Goal: Leave review/rating: Leave review/rating

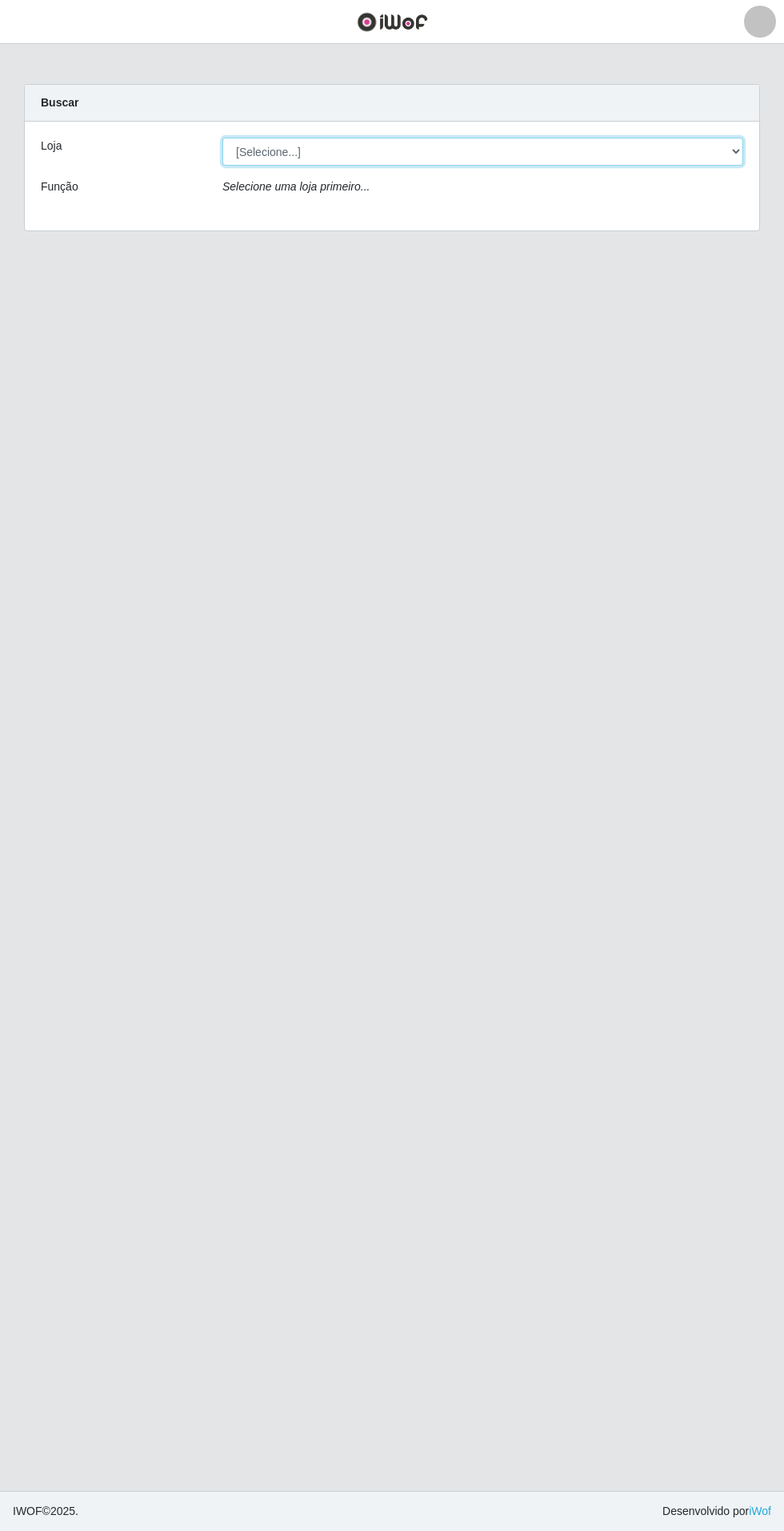
click at [710, 156] on select "[Selecione...] Atacado Vem - Loja 31 [GEOGRAPHIC_DATA]" at bounding box center [483, 151] width 521 height 28
select select "437"
click at [222, 137] on select "[Selecione...] Atacado Vem - Loja 31 [GEOGRAPHIC_DATA]" at bounding box center [483, 151] width 521 height 28
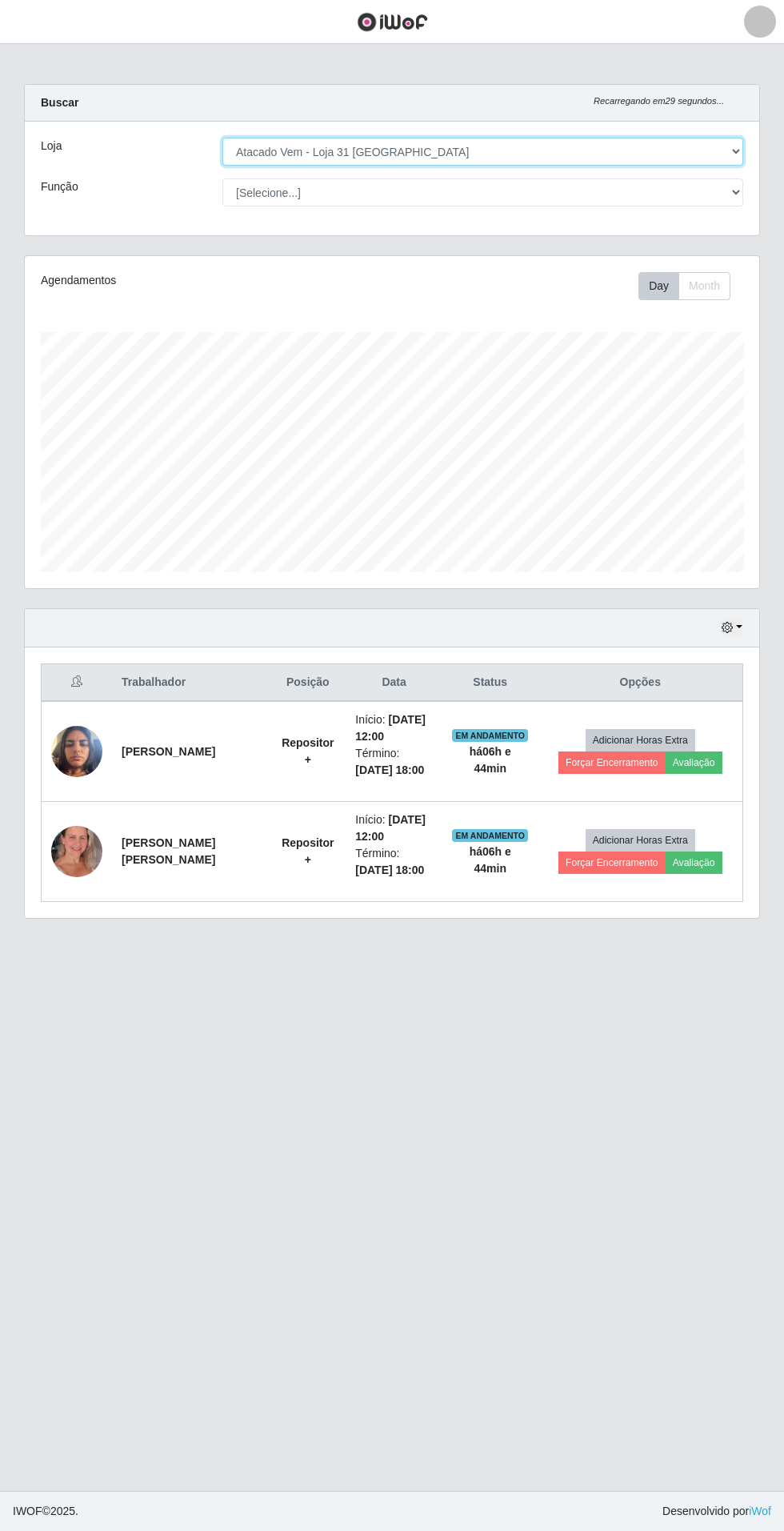
scroll to position [331, 735]
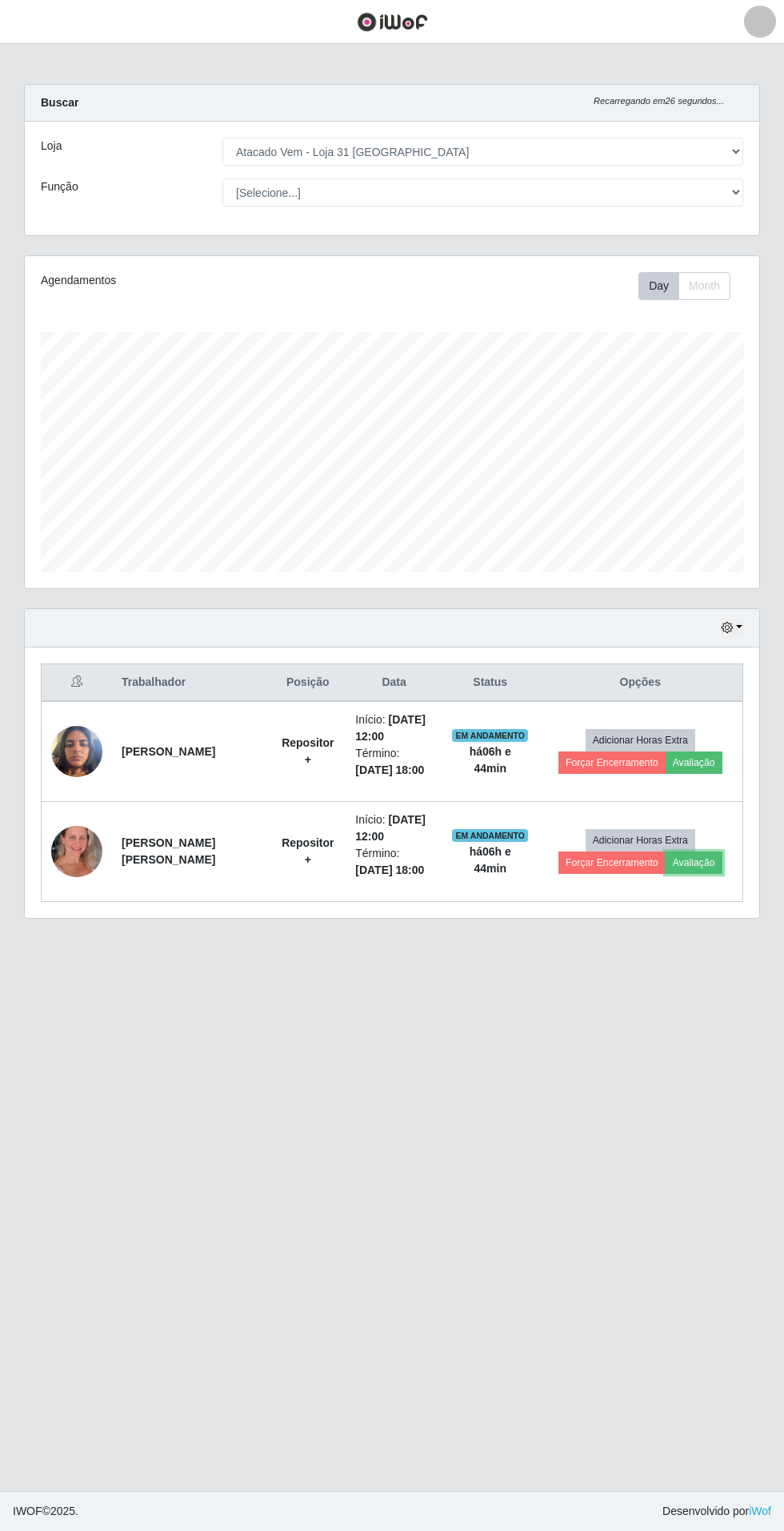
click at [709, 853] on button "Avaliação" at bounding box center [694, 862] width 56 height 23
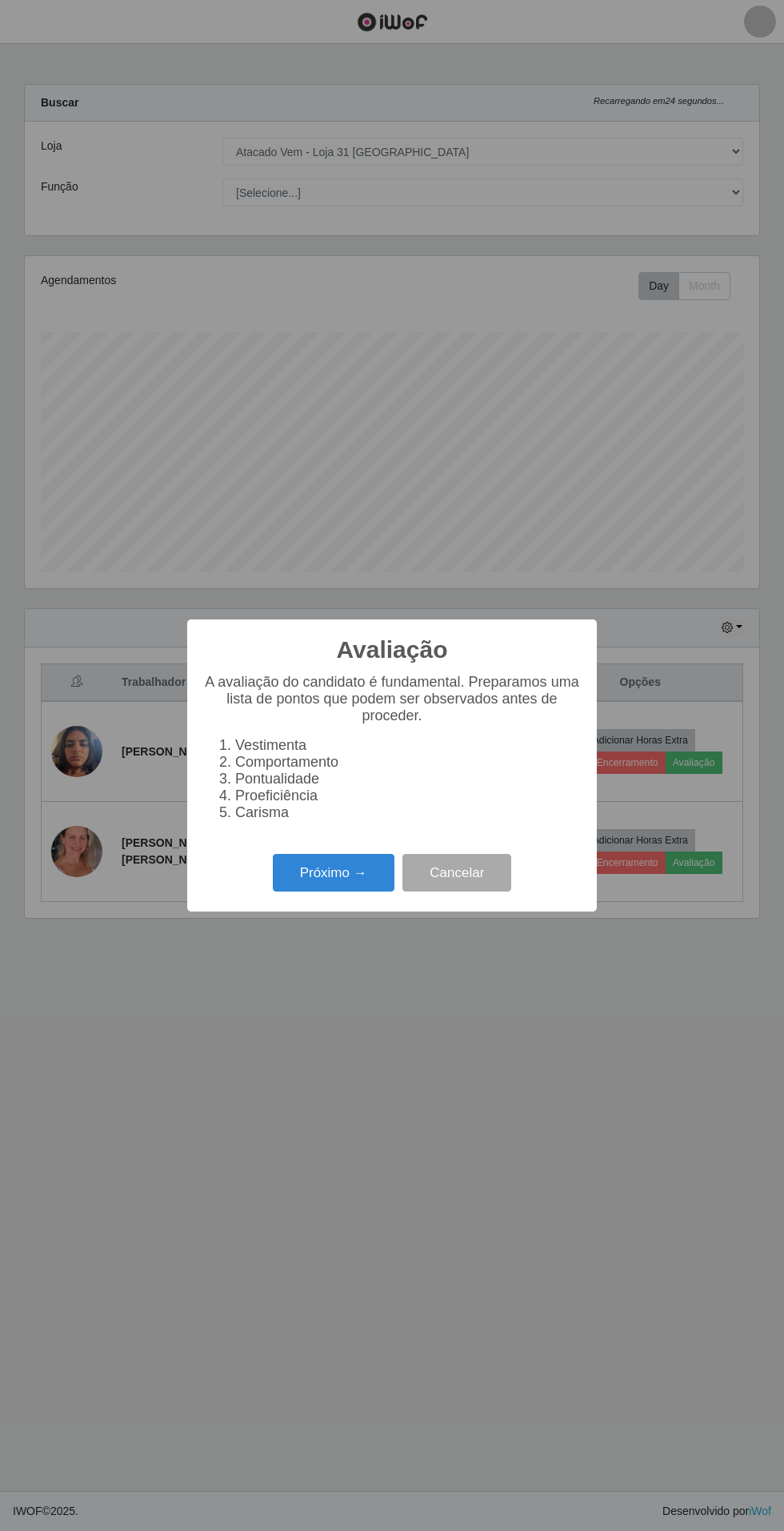
click at [326, 872] on button "Próximo →" at bounding box center [333, 872] width 122 height 37
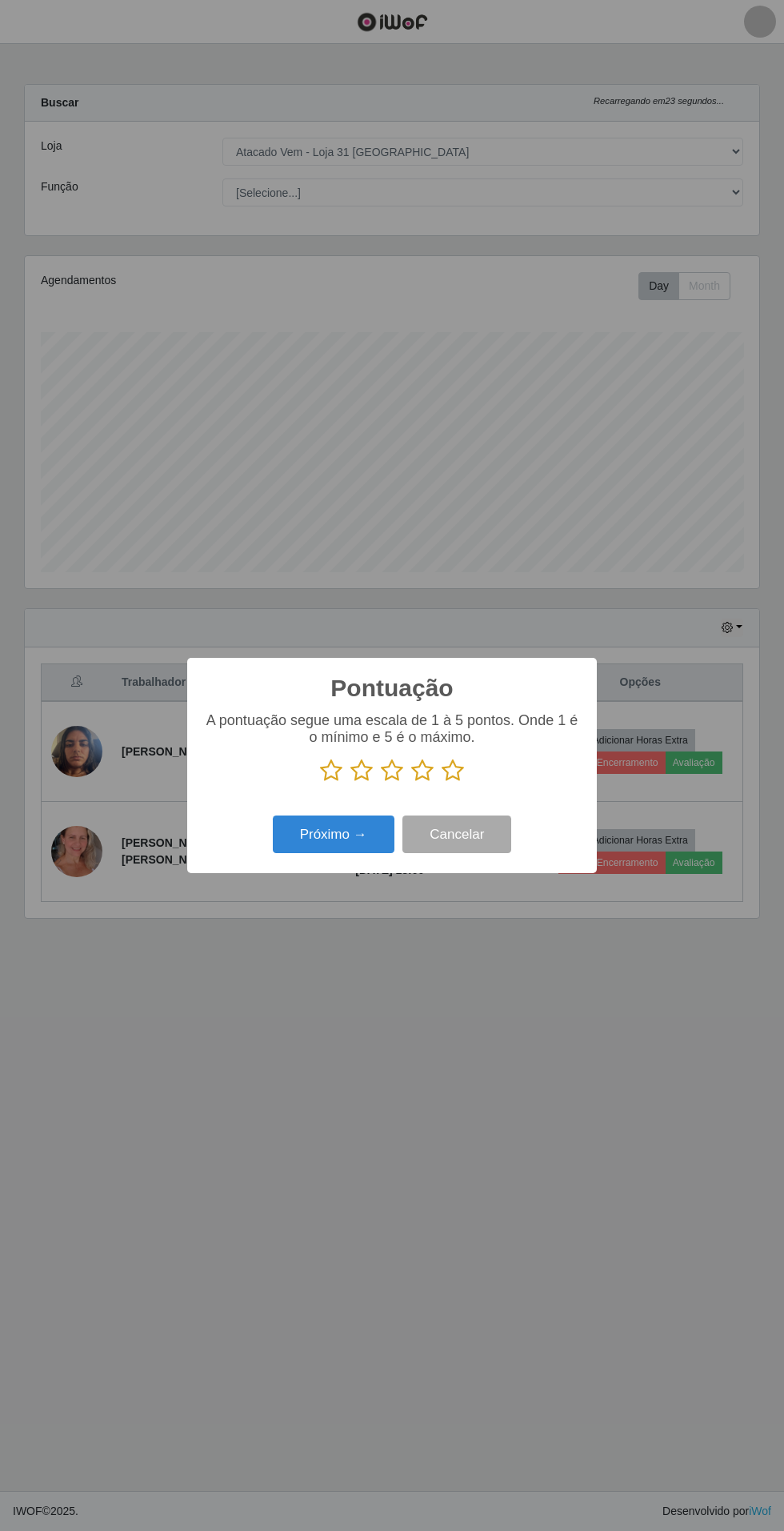
click at [457, 766] on icon at bounding box center [453, 770] width 23 height 24
click at [442, 782] on input "radio" at bounding box center [442, 782] width 0 height 0
click at [324, 834] on button "Próximo →" at bounding box center [333, 834] width 122 height 37
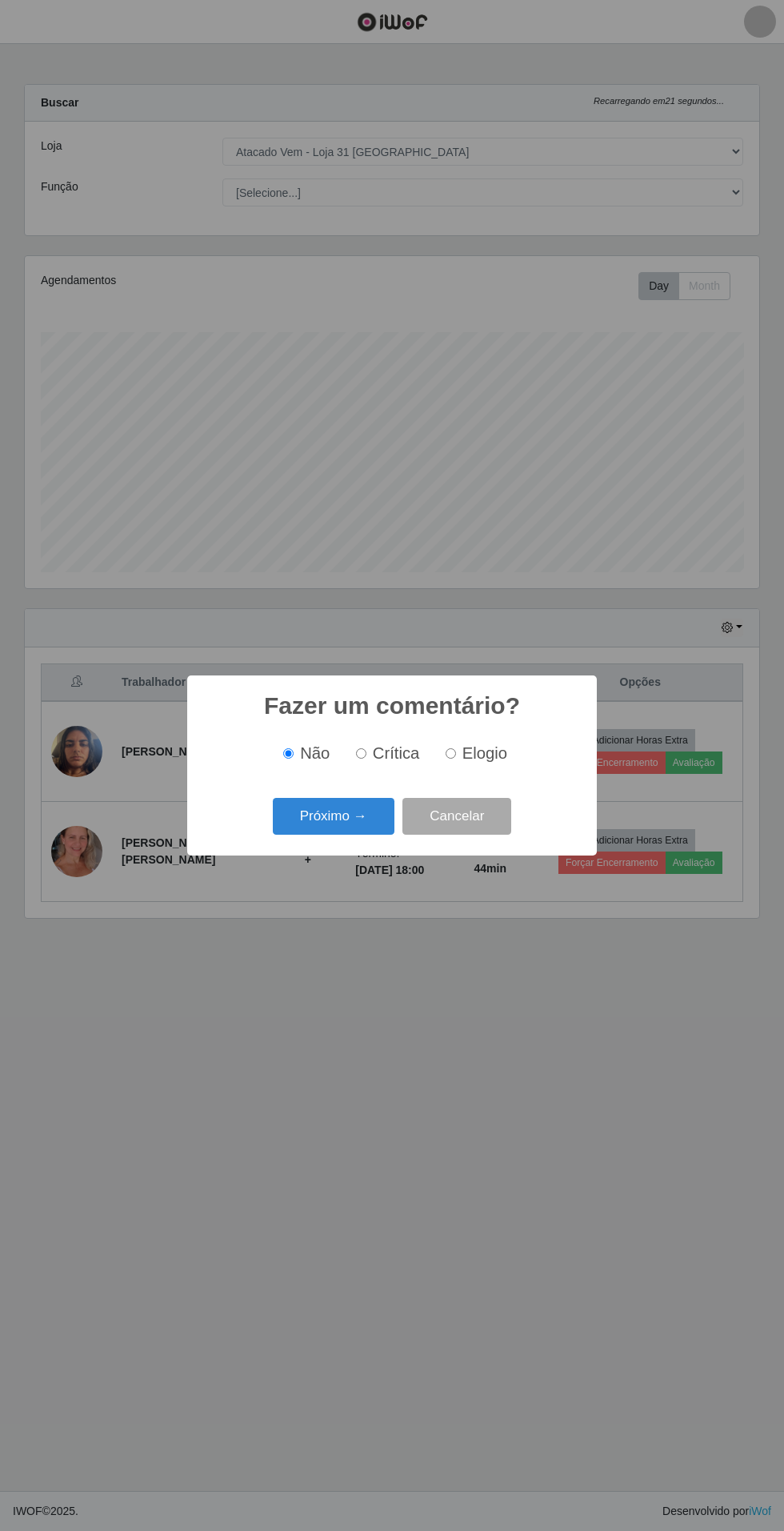
click at [333, 821] on button "Próximo →" at bounding box center [333, 816] width 122 height 37
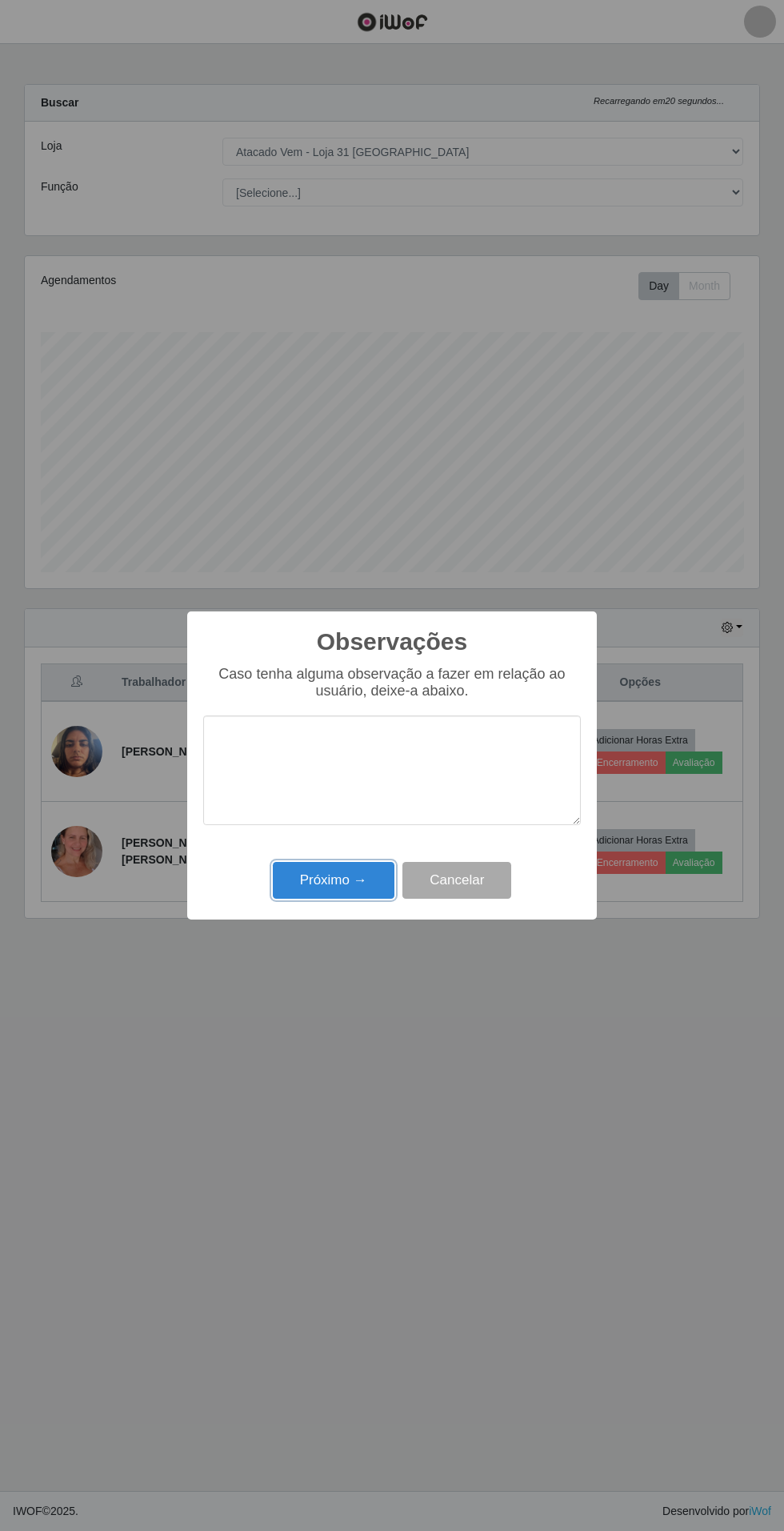
click at [333, 881] on button "Próximo →" at bounding box center [333, 880] width 122 height 37
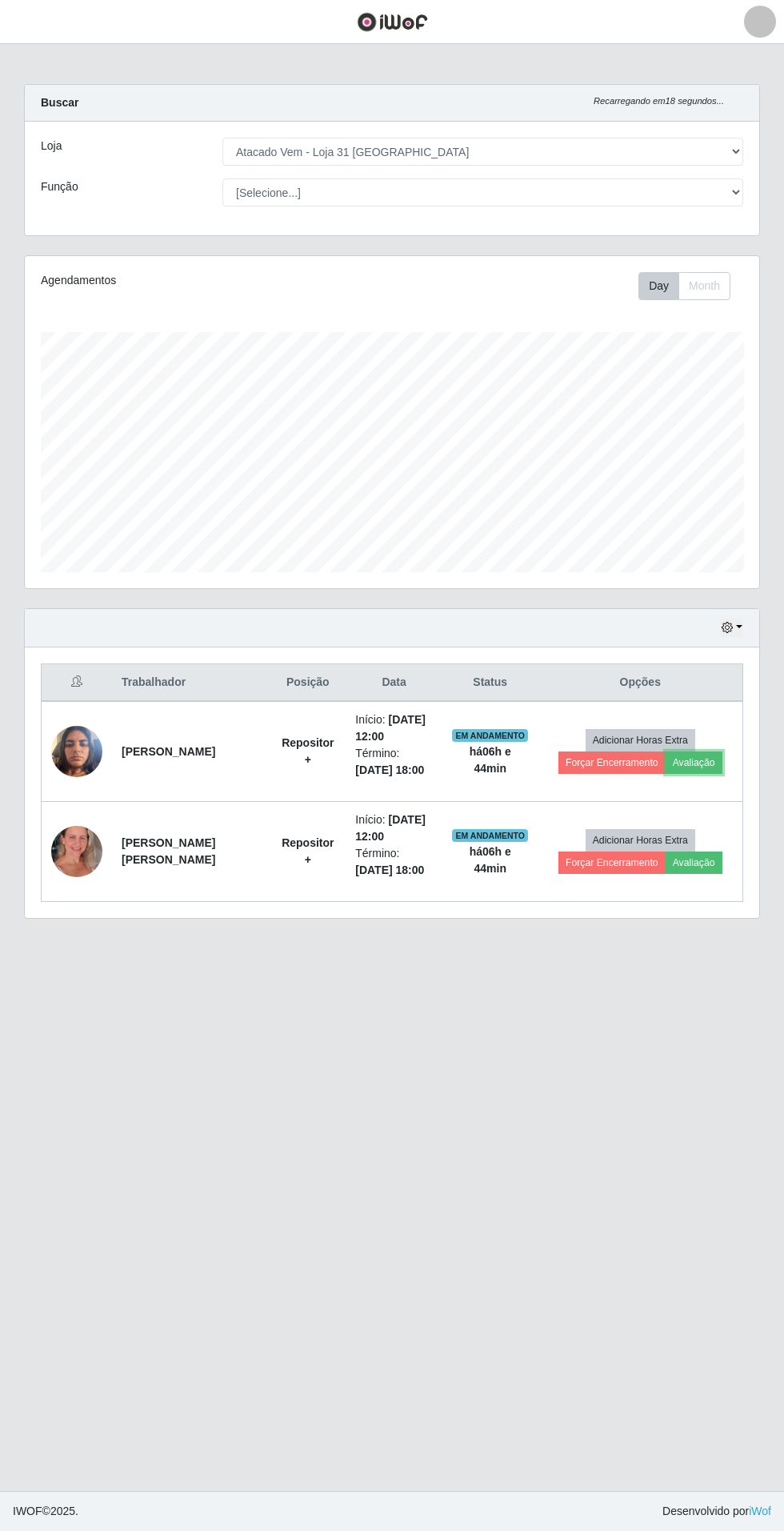
click at [706, 767] on button "Avaliação" at bounding box center [694, 762] width 56 height 23
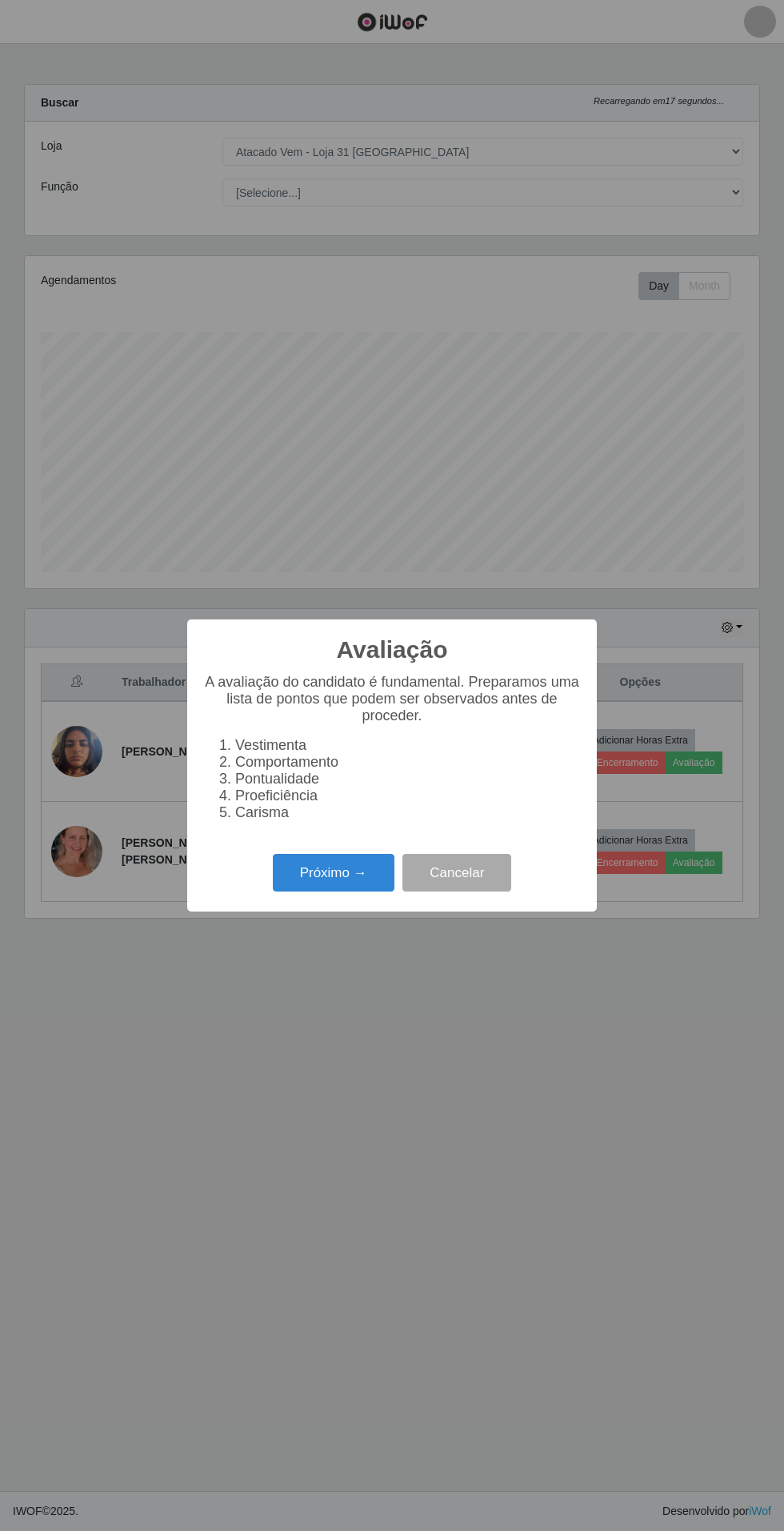
click at [331, 866] on button "Próximo →" at bounding box center [333, 872] width 122 height 37
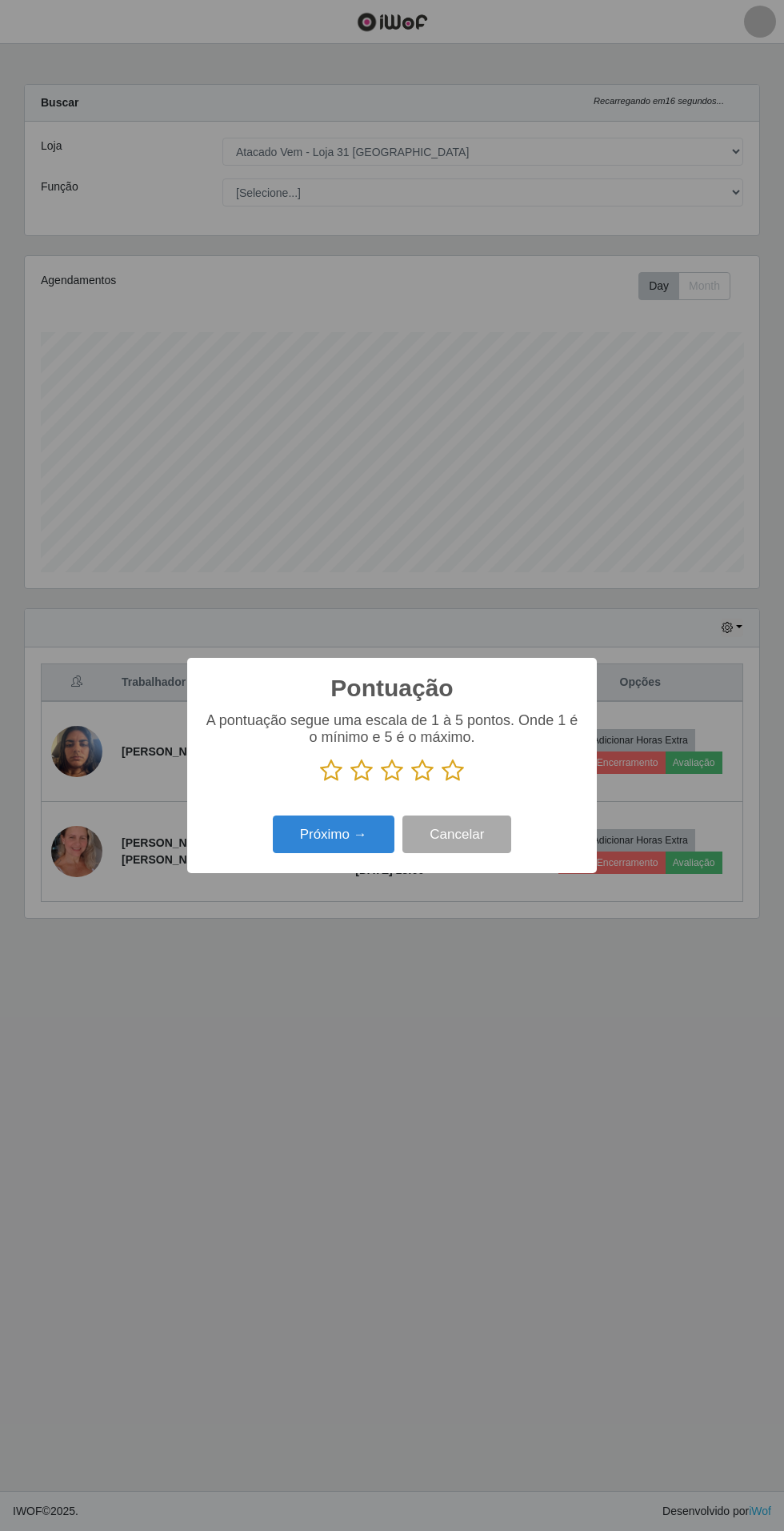
click at [497, 763] on p at bounding box center [392, 770] width 378 height 24
click at [462, 769] on icon at bounding box center [453, 770] width 23 height 24
click at [442, 782] on input "radio" at bounding box center [442, 782] width 0 height 0
click at [474, 834] on button "Cancelar" at bounding box center [456, 834] width 109 height 37
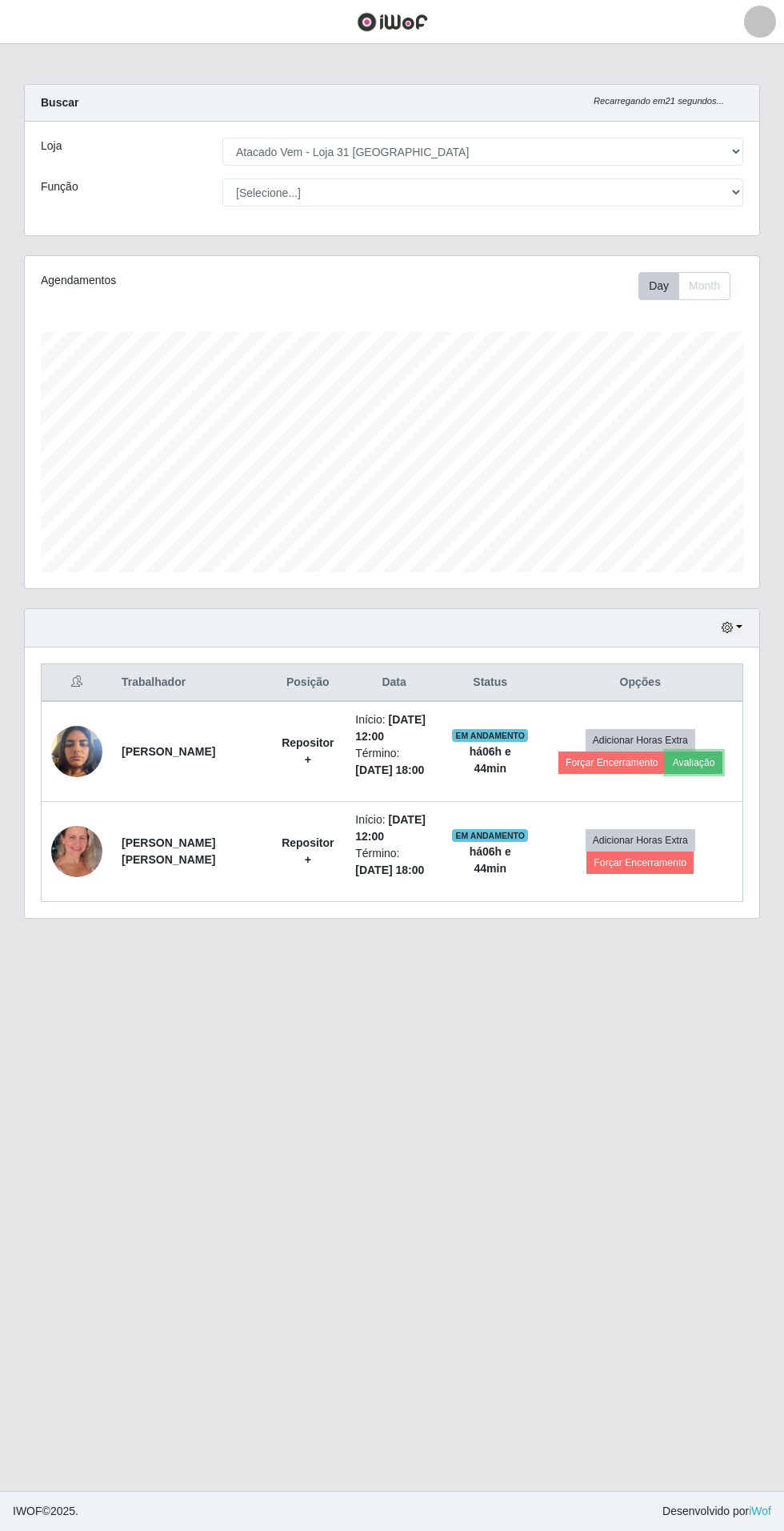
click at [702, 762] on button "Avaliação" at bounding box center [694, 762] width 56 height 23
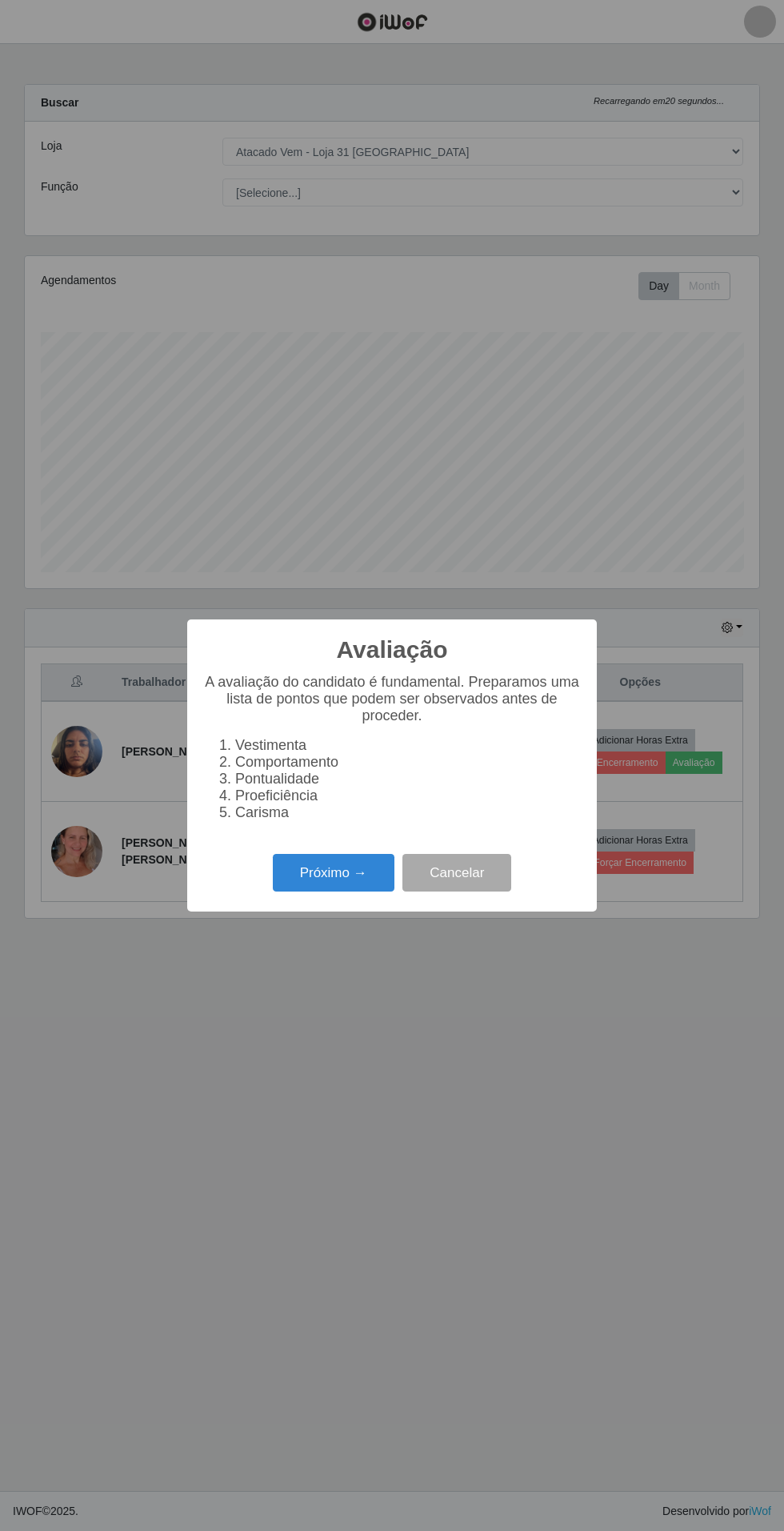
click at [333, 872] on button "Próximo →" at bounding box center [333, 872] width 122 height 37
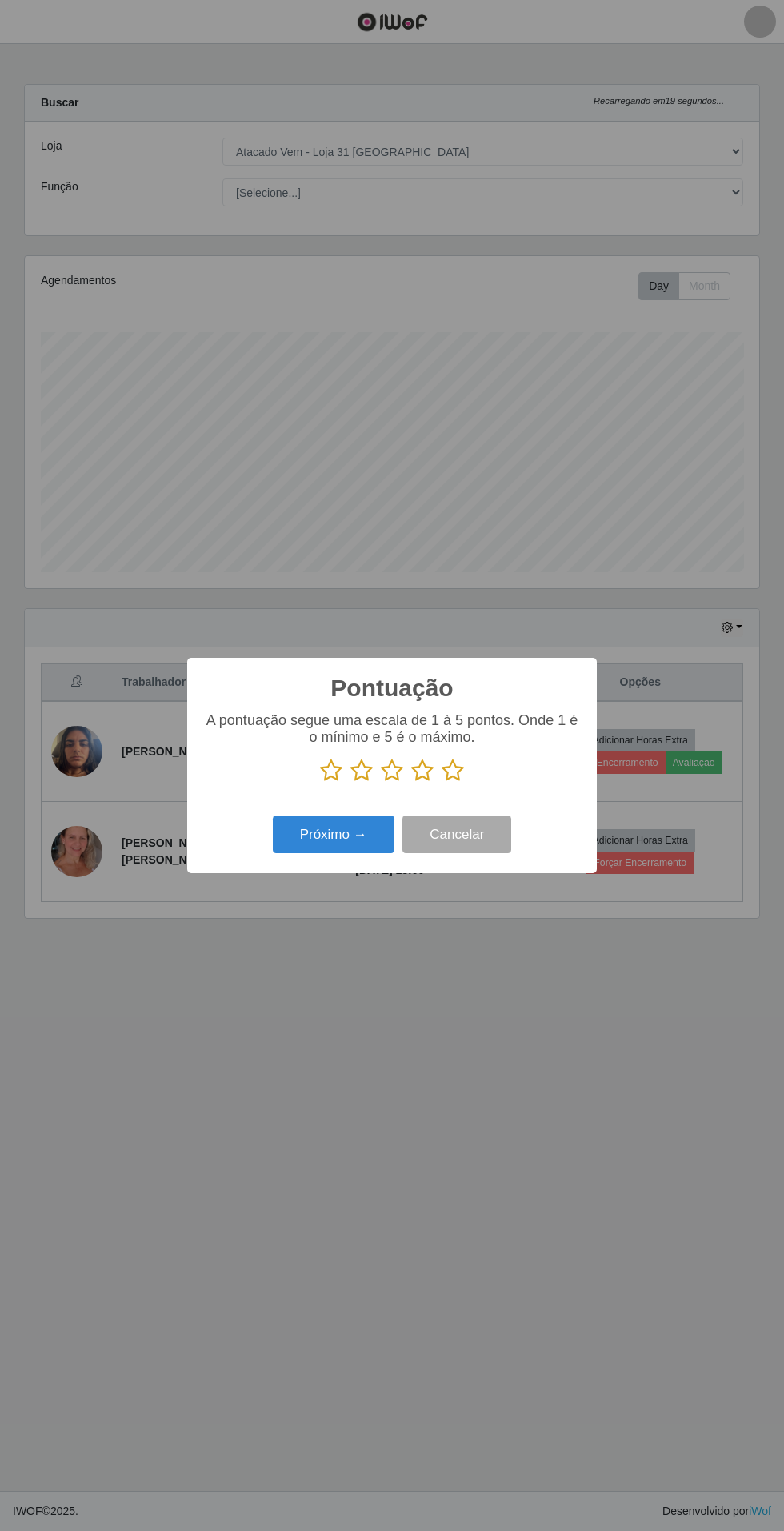
click at [463, 769] on icon at bounding box center [453, 770] width 23 height 24
click at [442, 782] on input "radio" at bounding box center [442, 782] width 0 height 0
click at [326, 840] on button "Próximo →" at bounding box center [333, 834] width 122 height 37
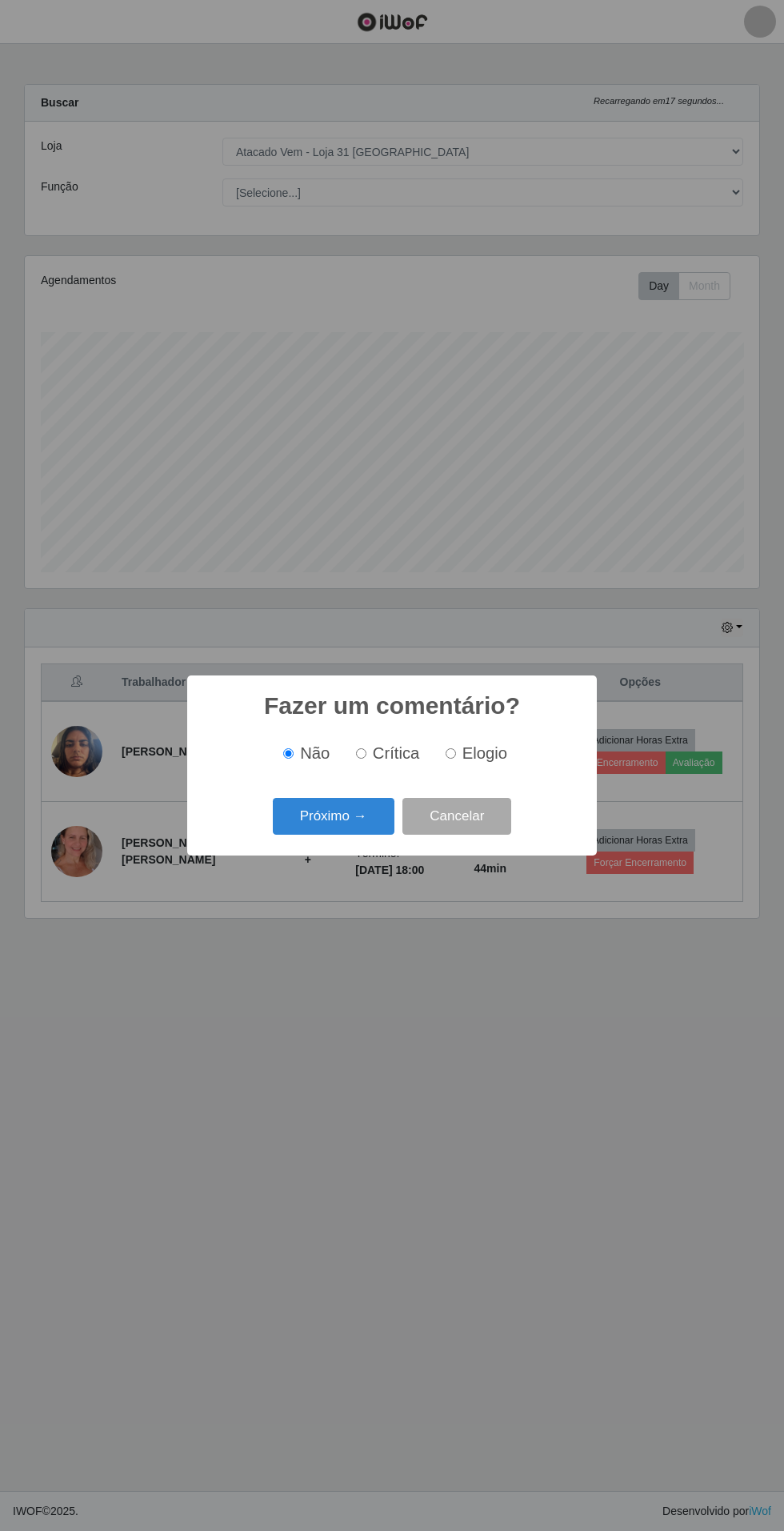
click at [333, 818] on button "Próximo →" at bounding box center [333, 816] width 122 height 37
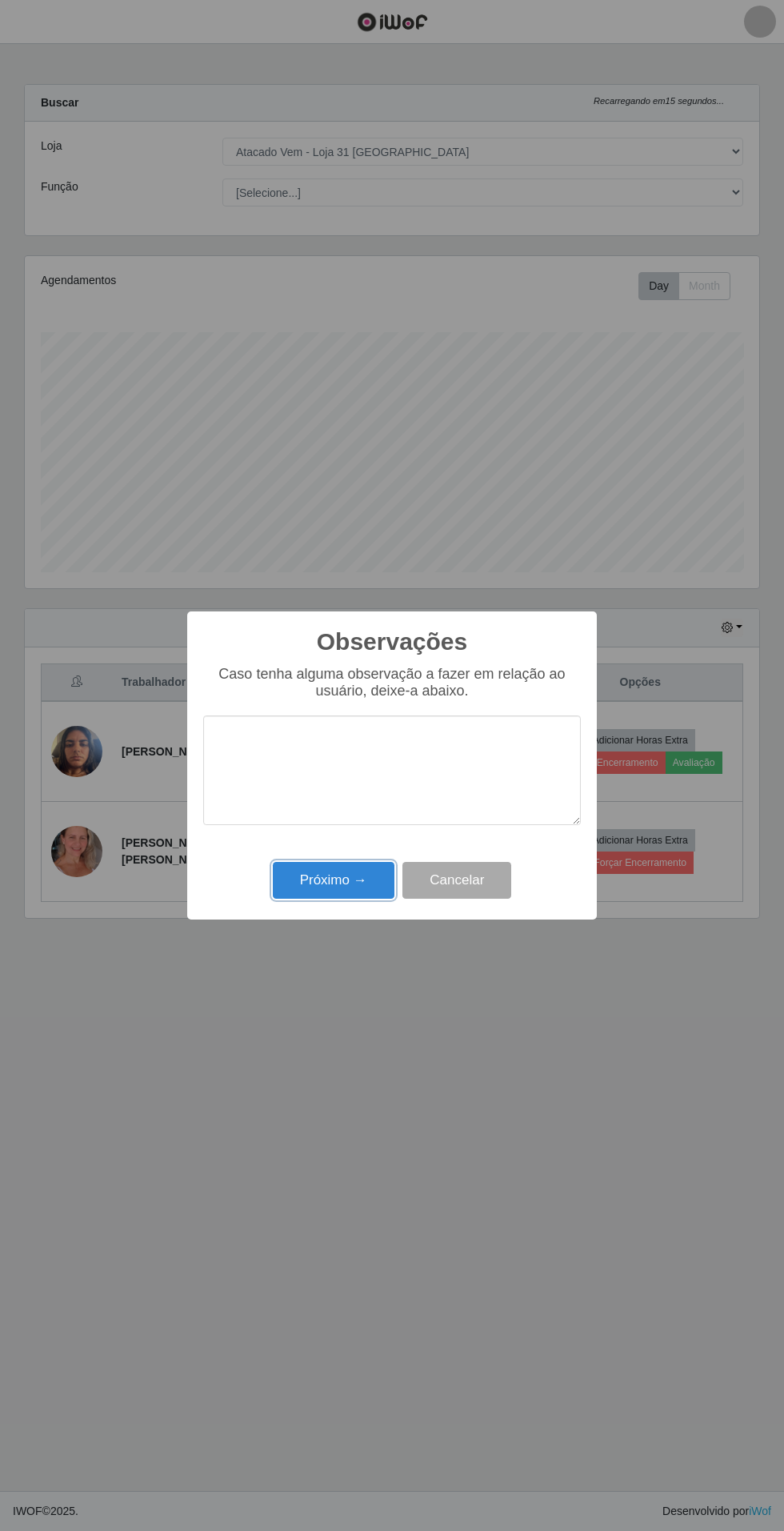
click at [325, 880] on button "Próximo →" at bounding box center [333, 880] width 122 height 37
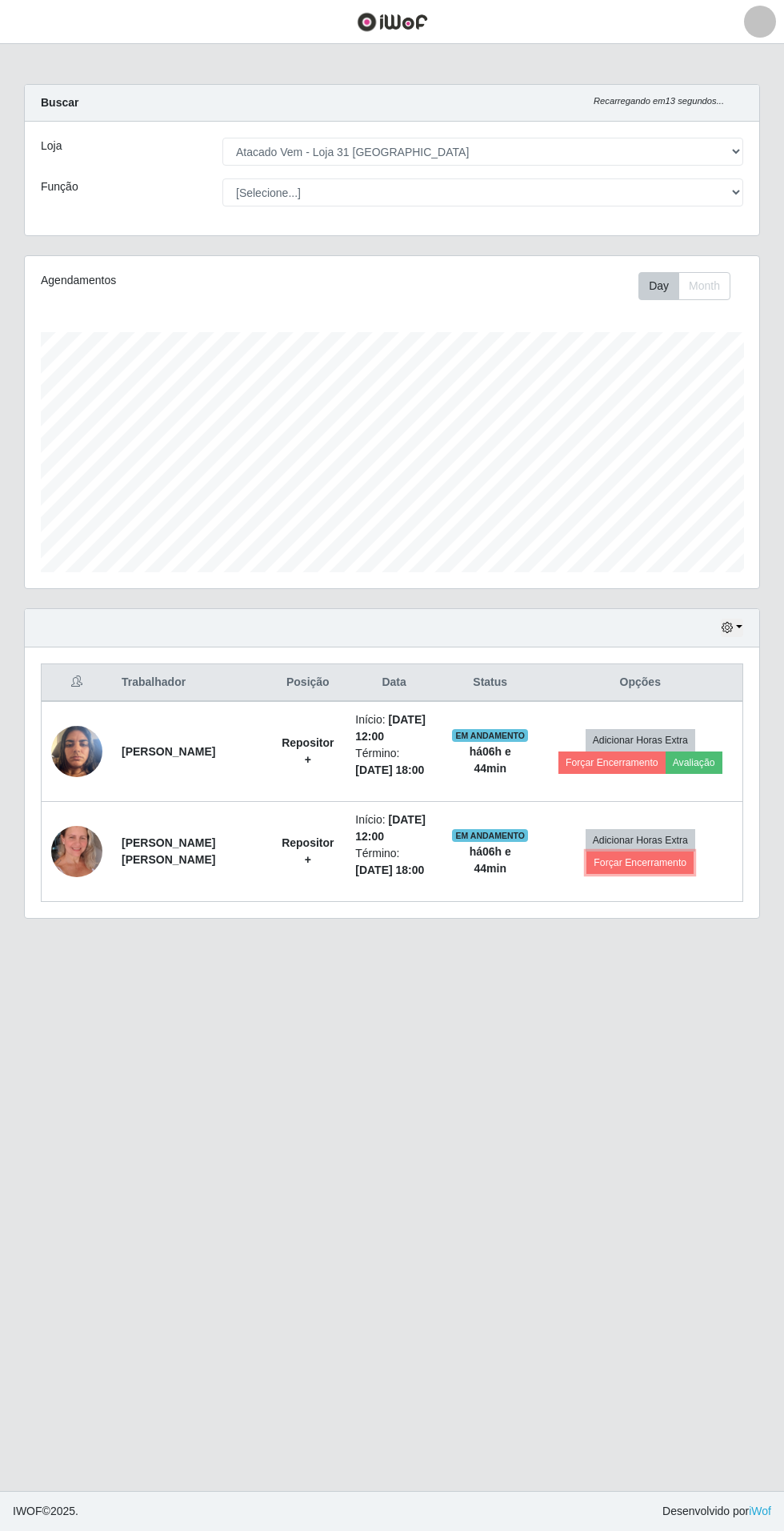
click at [650, 863] on button "Forçar Encerramento" at bounding box center [639, 862] width 107 height 23
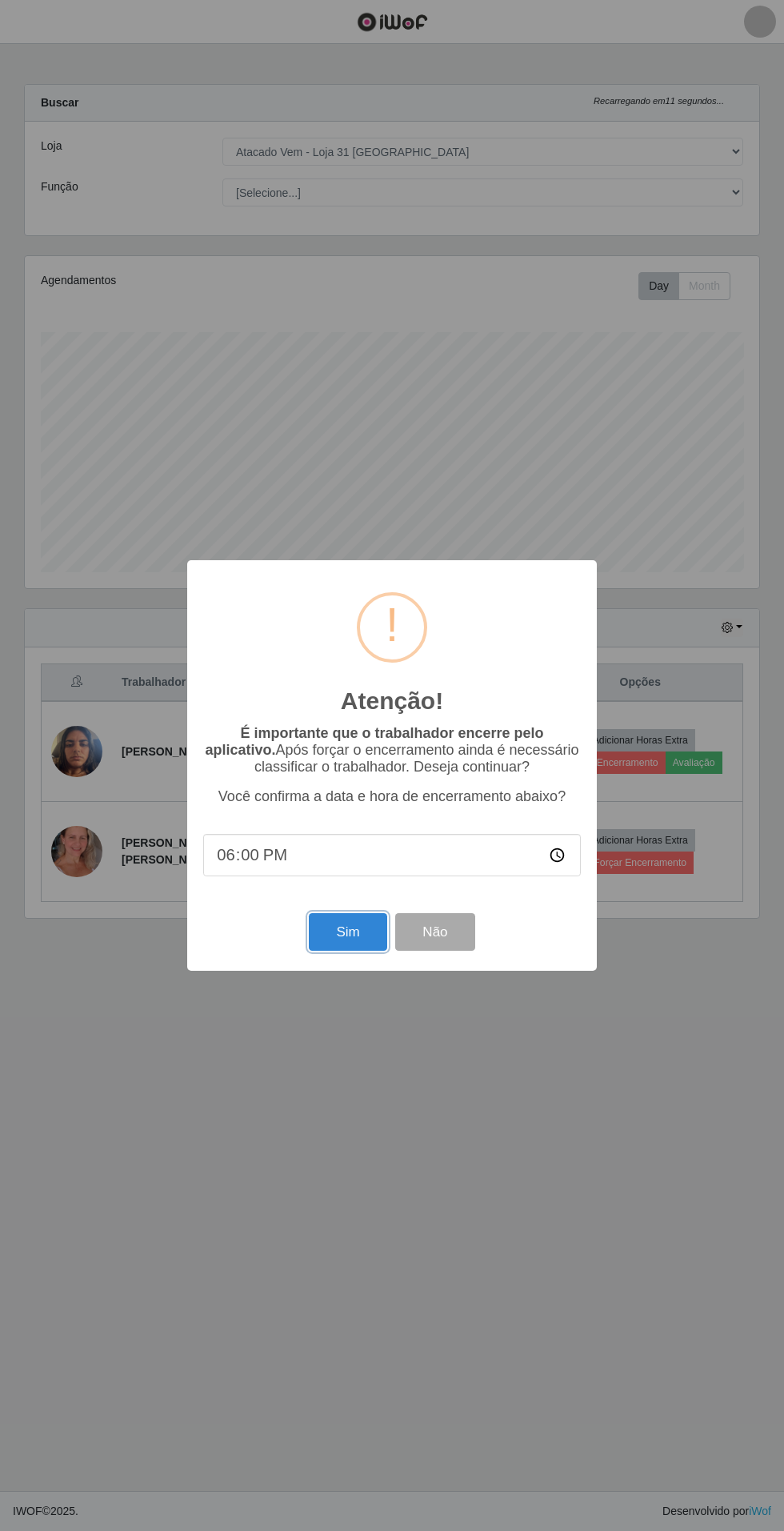
click at [351, 934] on button "Sim" at bounding box center [347, 931] width 77 height 37
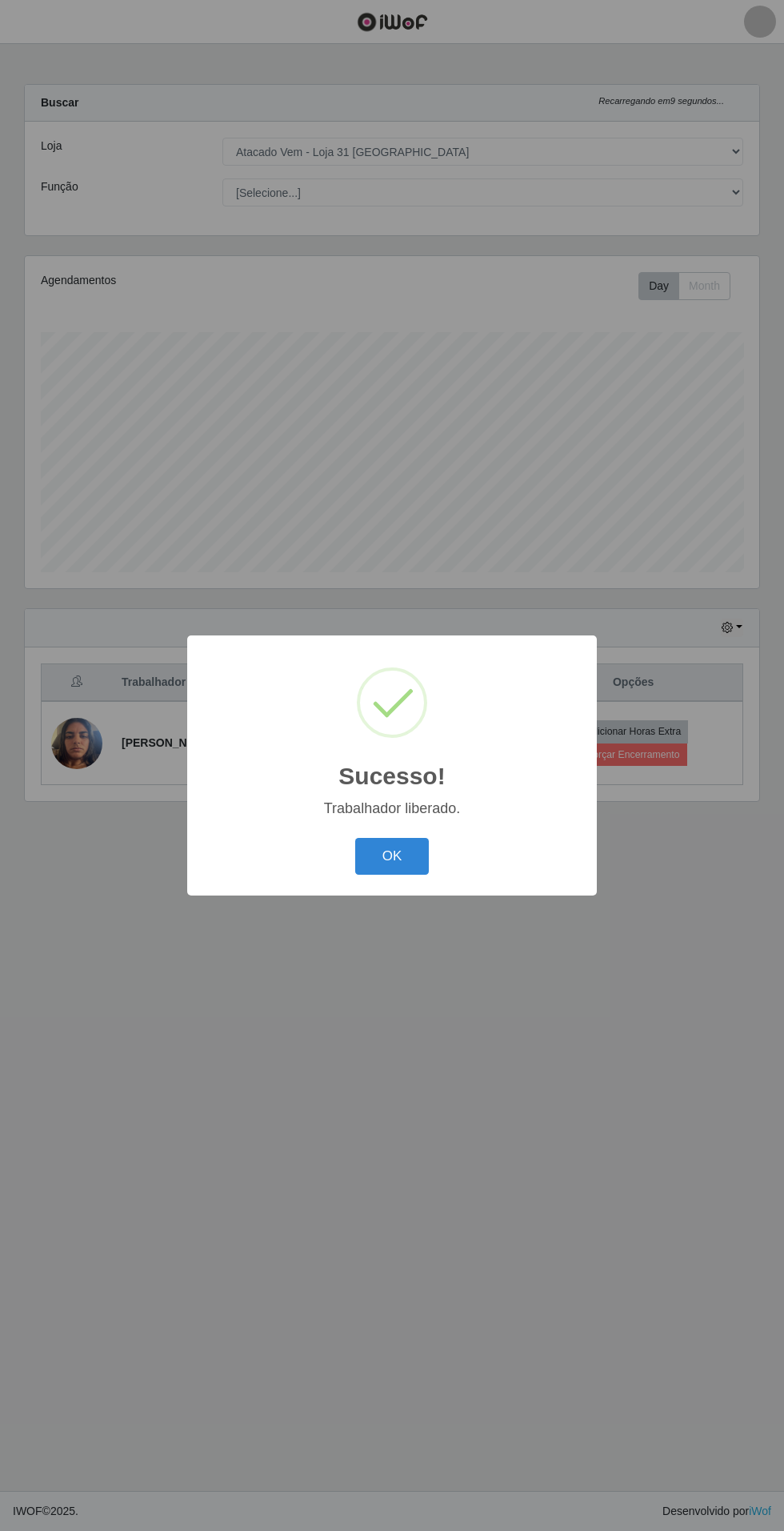
click at [395, 859] on button "OK" at bounding box center [392, 856] width 75 height 37
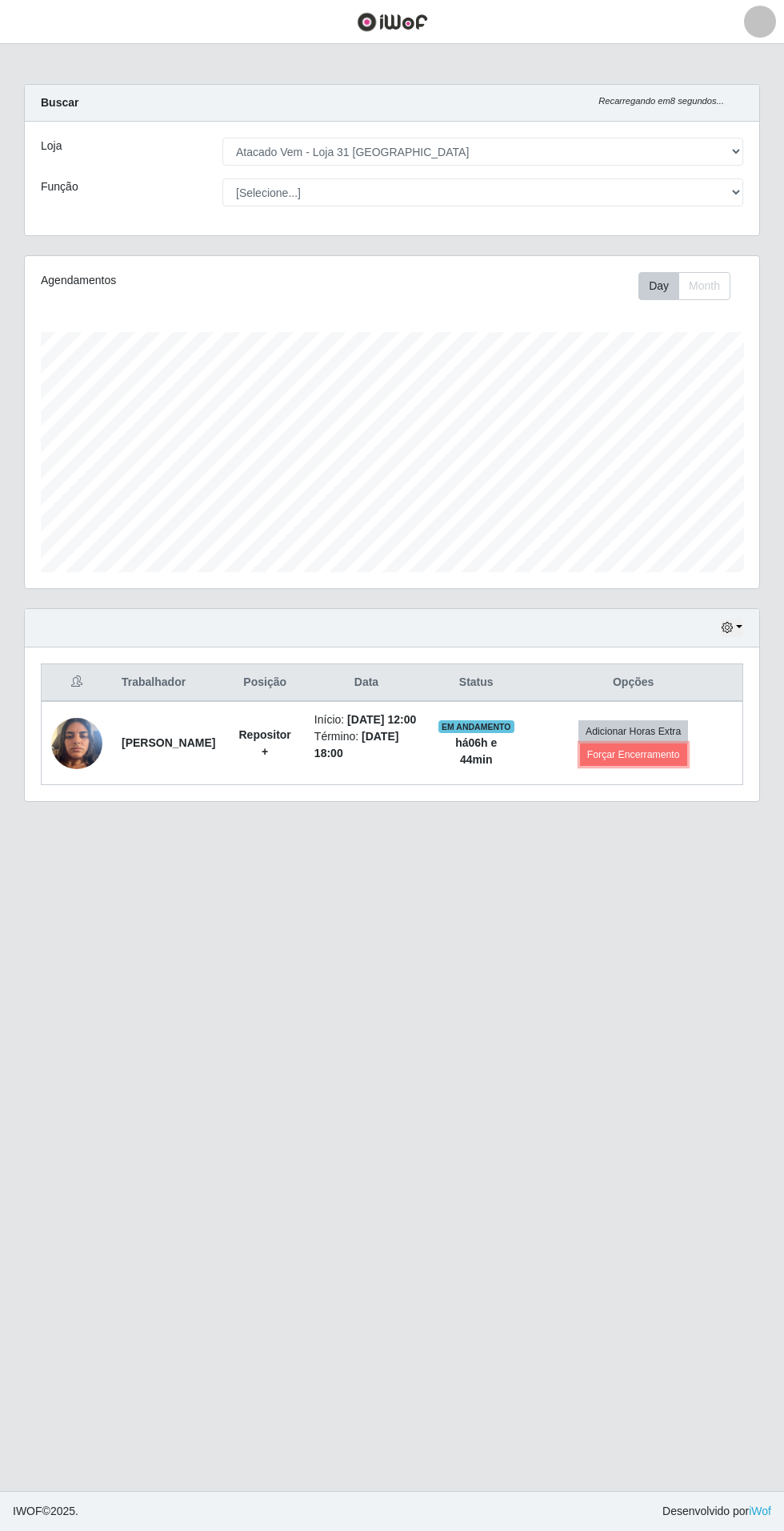
click at [654, 763] on button "Forçar Encerramento" at bounding box center [633, 755] width 107 height 23
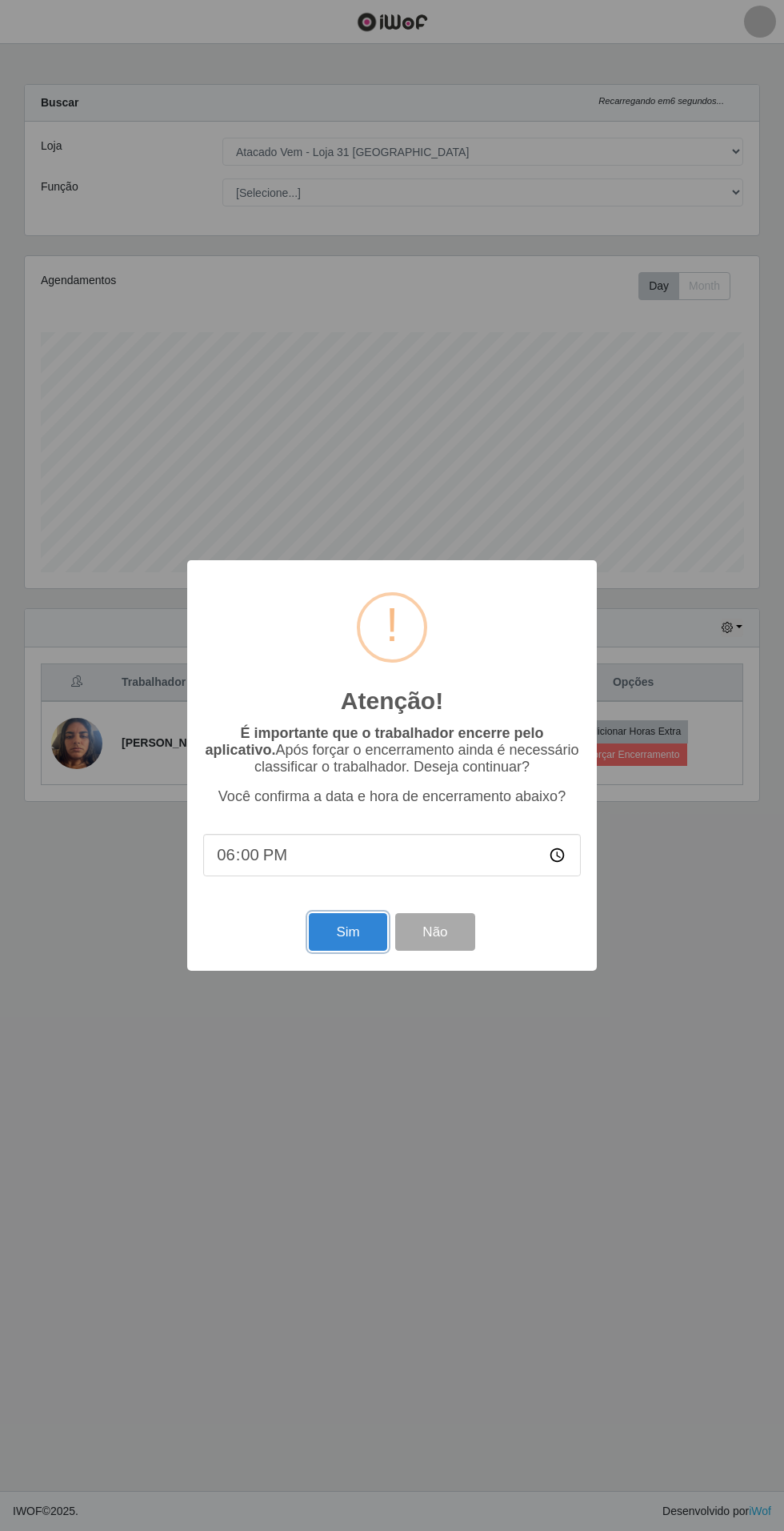
click at [343, 928] on button "Sim" at bounding box center [347, 931] width 77 height 37
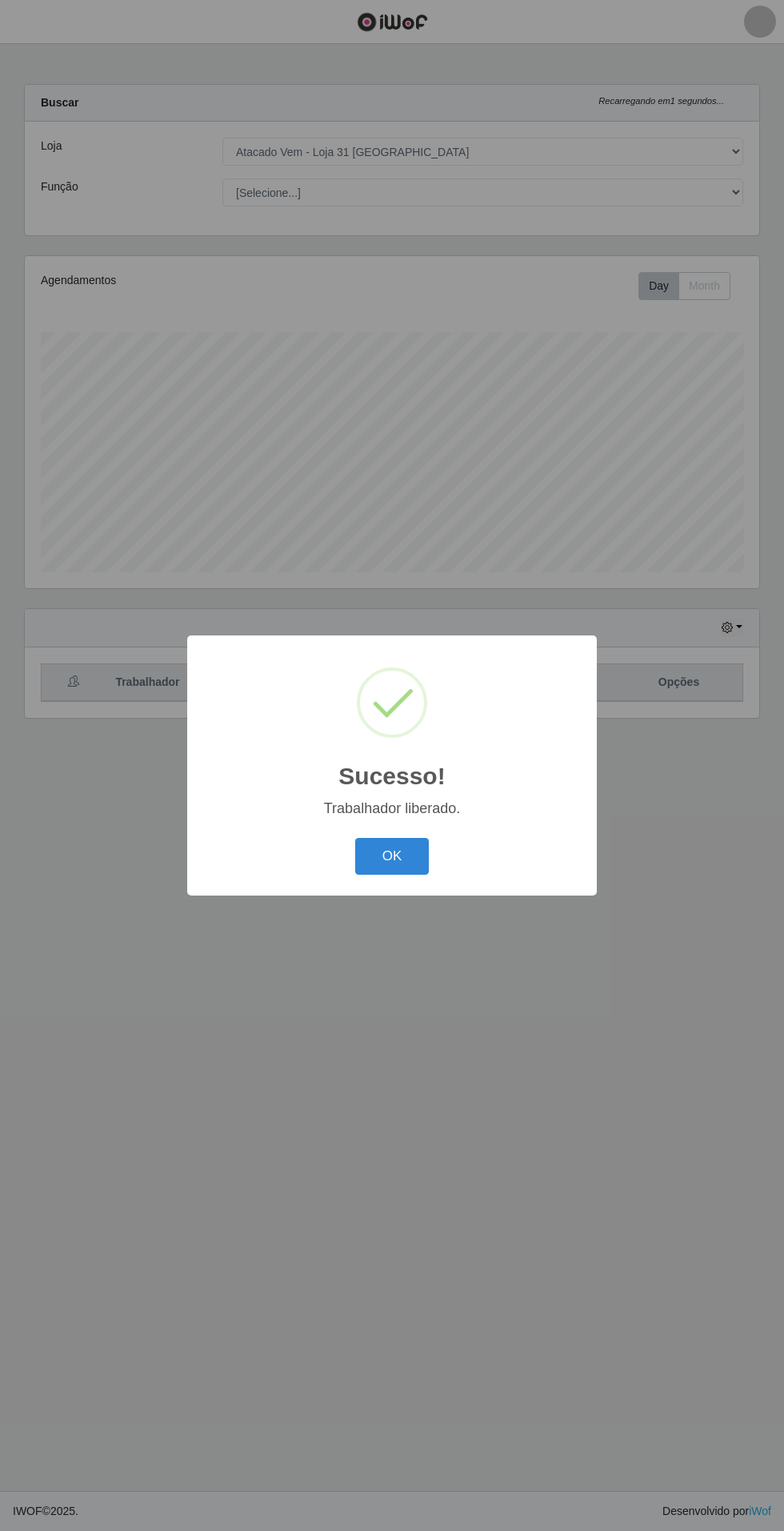
click at [424, 844] on button "OK" at bounding box center [392, 856] width 75 height 37
